Goal: Task Accomplishment & Management: Use online tool/utility

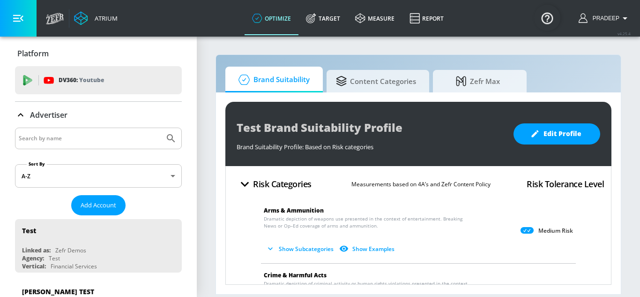
click at [117, 128] on div at bounding box center [98, 138] width 167 height 22
click at [126, 140] on input "Search by name" at bounding box center [90, 138] width 142 height 12
paste input "Coca-Cola Pakistan (YouTube) - GoogleAds"
click at [163, 145] on button "Submit Search" at bounding box center [171, 138] width 21 height 21
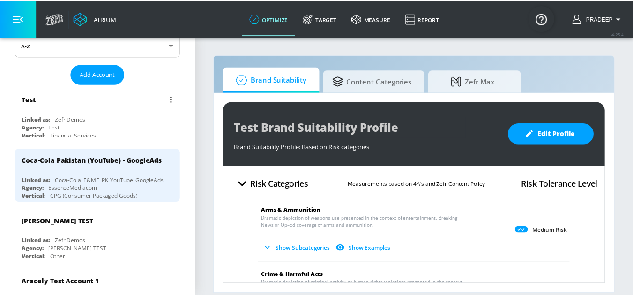
scroll to position [141, 0]
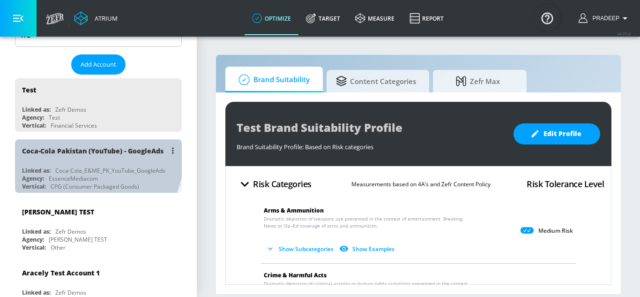
click at [66, 151] on div "Coca-Cola Pakistan (YouTube) - GoogleAds" at bounding box center [93, 150] width 142 height 9
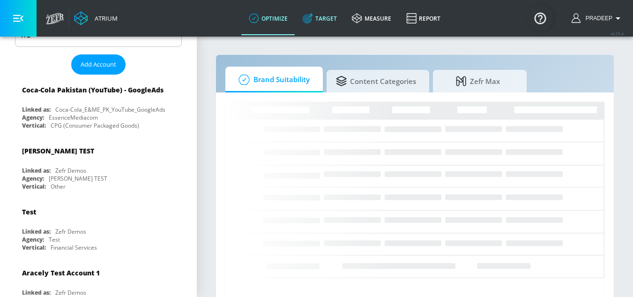
click at [331, 22] on link "Target" at bounding box center [319, 18] width 49 height 34
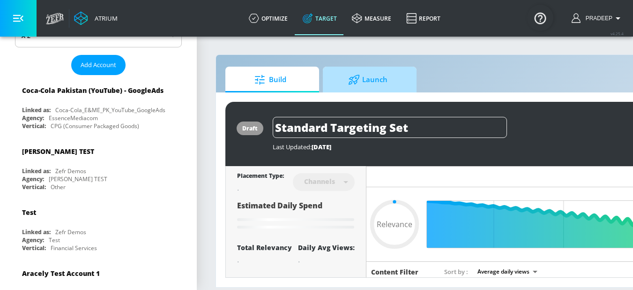
click at [376, 82] on span "Launch" at bounding box center [367, 79] width 71 height 22
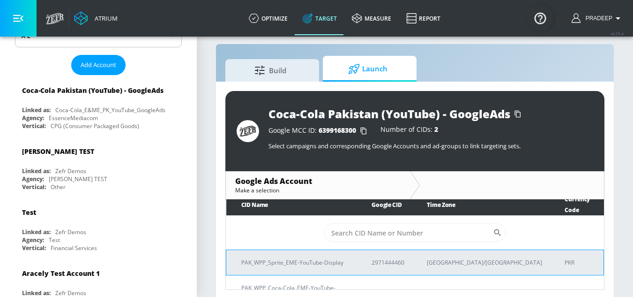
scroll to position [14, 0]
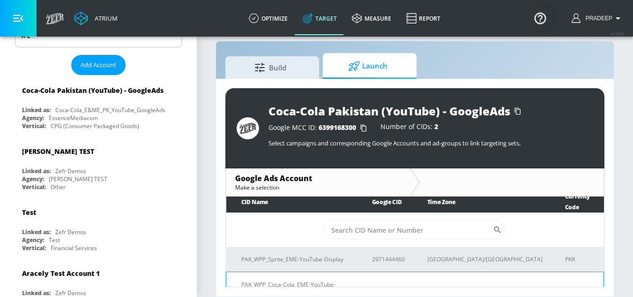
click at [329, 279] on p "PAK_WPP_Coca-Cola_EME-YouTube-Display" at bounding box center [295, 289] width 108 height 20
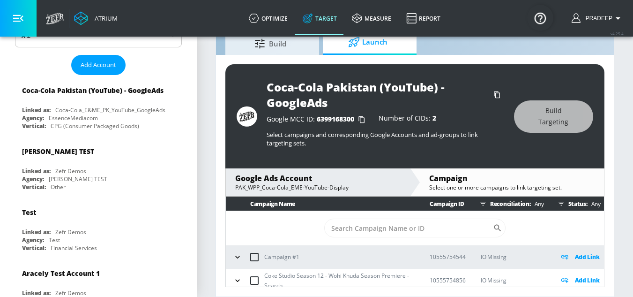
click at [304, 182] on div "Google Ads Account" at bounding box center [317, 178] width 165 height 10
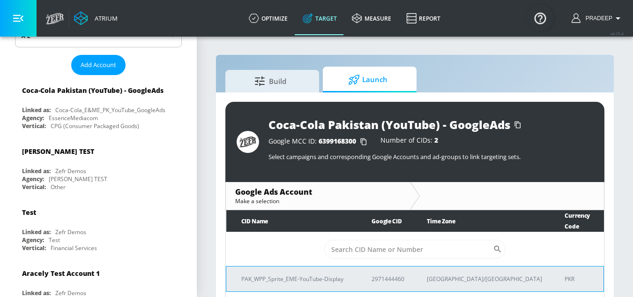
click at [309, 274] on p "PAK_WPP_Sprite_EME-YouTube-Display" at bounding box center [295, 279] width 108 height 10
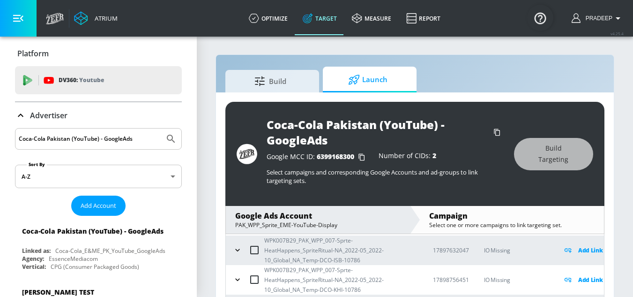
click at [107, 140] on input "Coca-Cola Pakistan (YouTube) - GoogleAds" at bounding box center [90, 139] width 142 height 12
paste input "Kraft Heinz_SEA_ID_YouTube"
type input "Kraft Heinz_SEA_ID_YouTube"
click at [169, 141] on icon "Submit Search" at bounding box center [170, 138] width 11 height 11
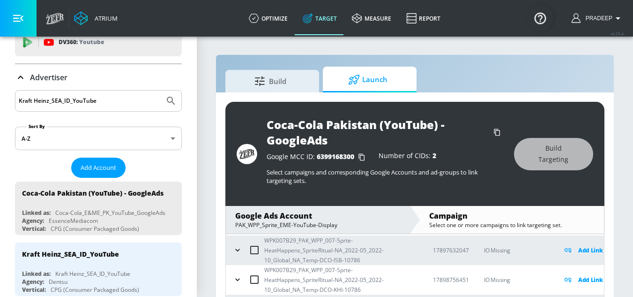
scroll to position [94, 0]
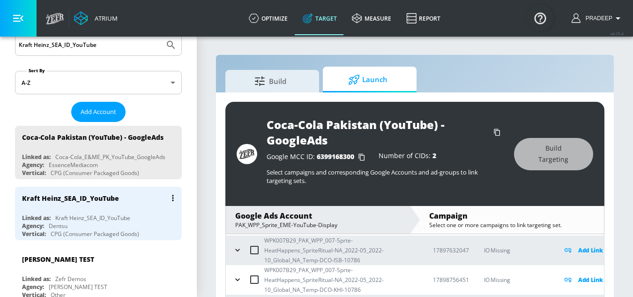
click at [88, 202] on div "Kraft Heinz_SEA_ID_YouTube" at bounding box center [70, 198] width 97 height 9
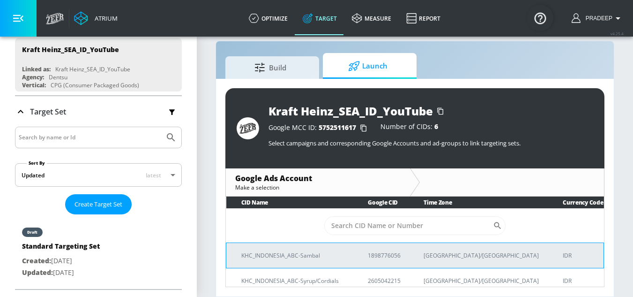
click at [309, 255] on p "KHC_INDONESIA_ABC-Sambal" at bounding box center [293, 255] width 104 height 10
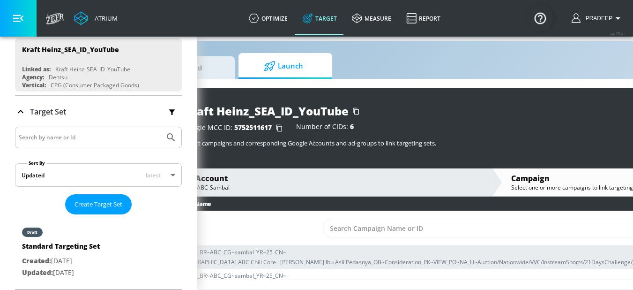
scroll to position [21, 86]
click at [227, 183] on div "KHC_INDONESIA_ABC-Sambal" at bounding box center [315, 187] width 331 height 8
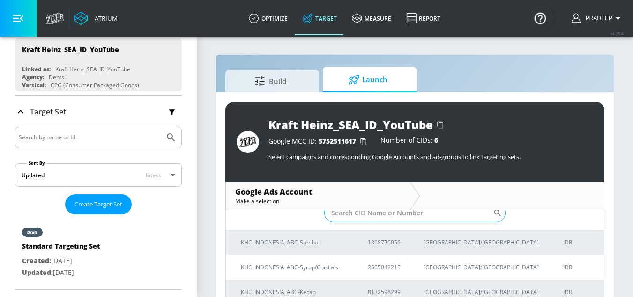
scroll to position [47, 0]
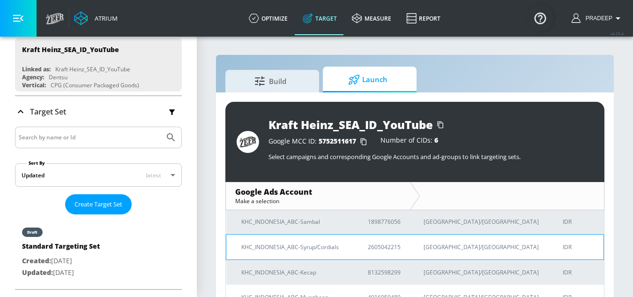
click at [319, 249] on p "KHC_INDONESIA_ABC-Syrup/Cordials" at bounding box center [293, 247] width 104 height 10
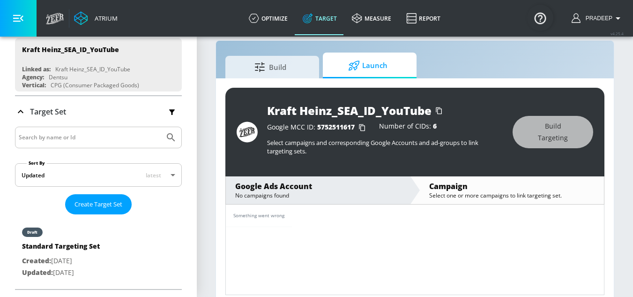
scroll to position [22, 0]
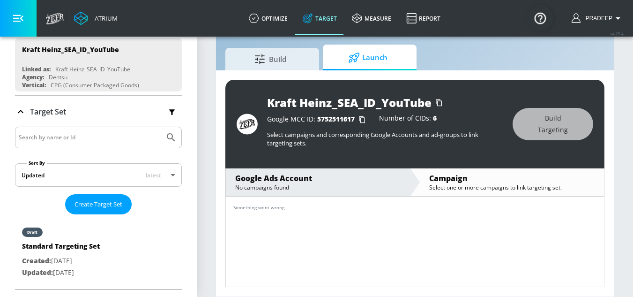
click at [460, 184] on div "Select one or more campaigns to link targeting set." at bounding box center [511, 187] width 165 height 8
click at [353, 184] on div "No campaigns found" at bounding box center [317, 187] width 165 height 8
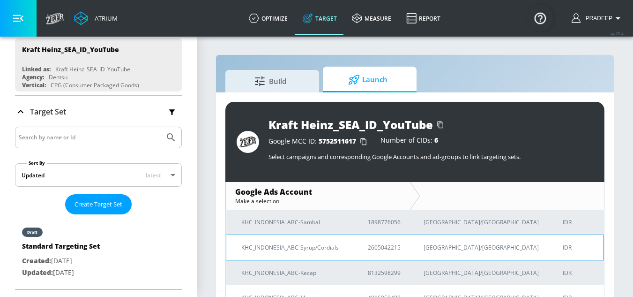
scroll to position [46, 0]
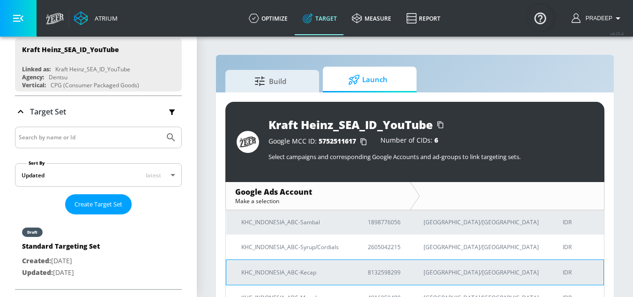
click at [305, 274] on p "KHC_INDONESIA_ABC-Kecap" at bounding box center [293, 272] width 104 height 10
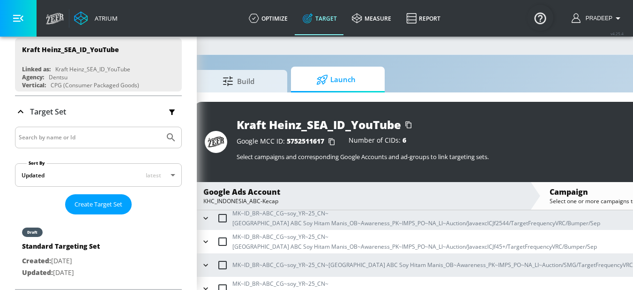
scroll to position [0, 26]
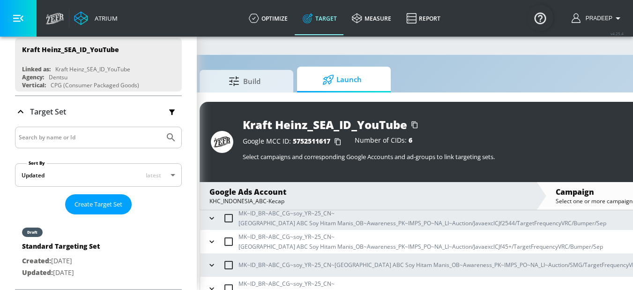
click at [269, 202] on div "KHC_INDONESIA_ABC-Kecap" at bounding box center [368, 201] width 317 height 8
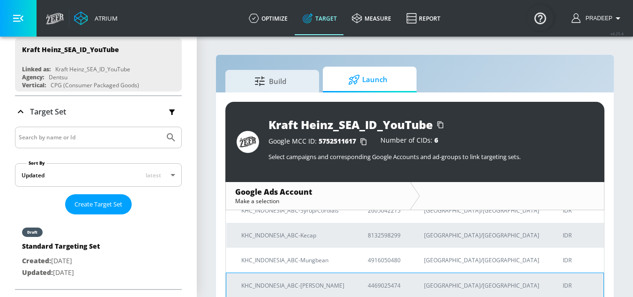
scroll to position [106, 0]
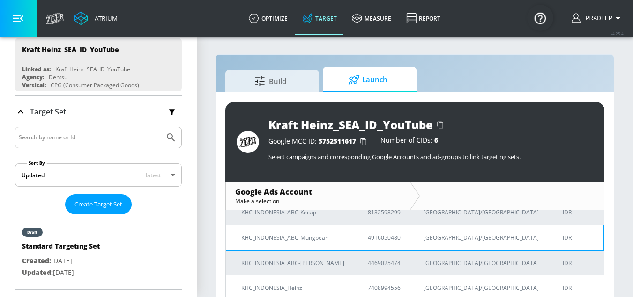
click at [303, 238] on p "KHC_INDONESIA_ABC-Mungbean" at bounding box center [293, 237] width 104 height 10
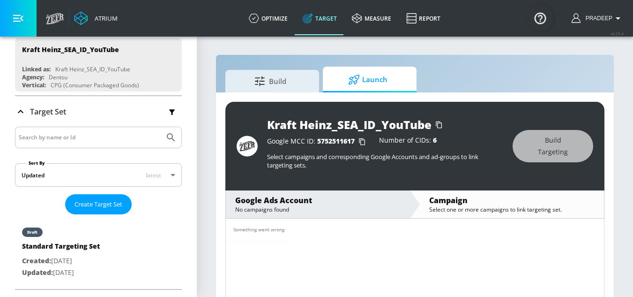
click at [280, 210] on div "No campaigns found" at bounding box center [317, 209] width 165 height 8
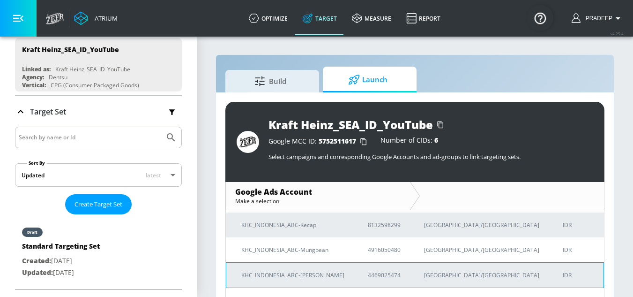
click at [308, 275] on p "KHC_INDONESIA_ABC-[PERSON_NAME]" at bounding box center [293, 275] width 104 height 10
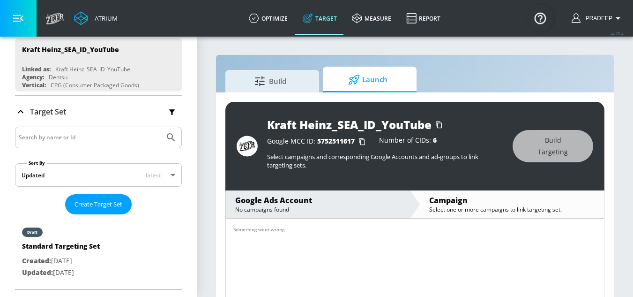
click at [286, 212] on div "No campaigns found" at bounding box center [317, 209] width 165 height 8
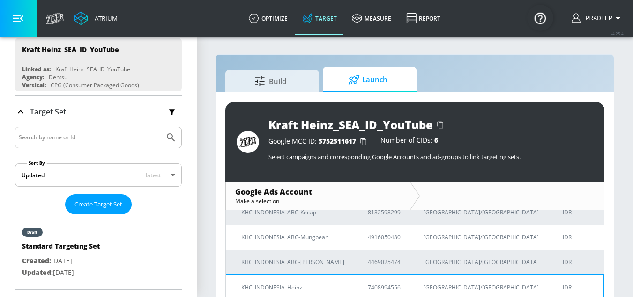
click at [293, 289] on p "KHC_INDONESIA_Heinz" at bounding box center [293, 287] width 104 height 10
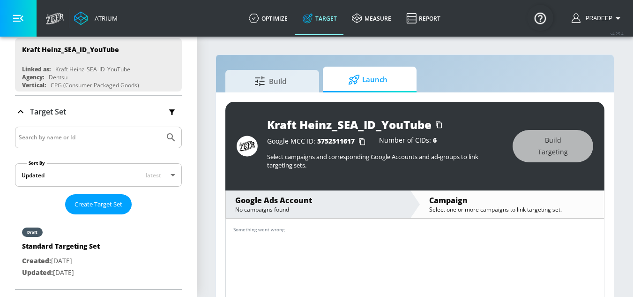
click at [292, 205] on div "Google Ads Account" at bounding box center [317, 200] width 165 height 10
